Goal: Navigation & Orientation: Go to known website

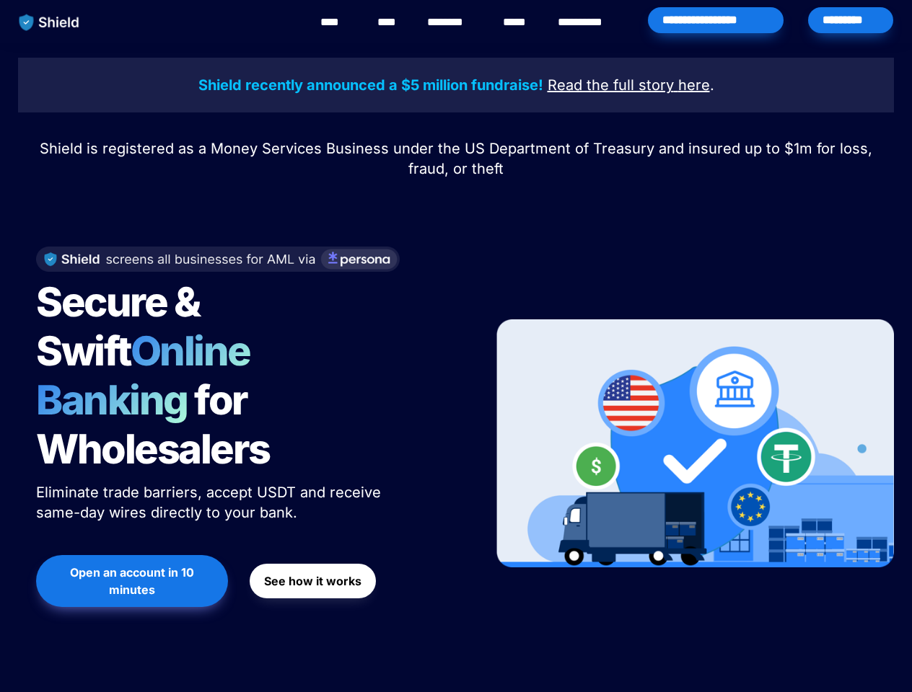
click at [456, 346] on div "Secure & Swift Online Banking for Wholesalers Eliminate trade barriers, accept …" at bounding box center [246, 443] width 457 height 423
click at [49, 22] on img "main navigation" at bounding box center [49, 22] width 74 height 30
